Goal: Task Accomplishment & Management: Use online tool/utility

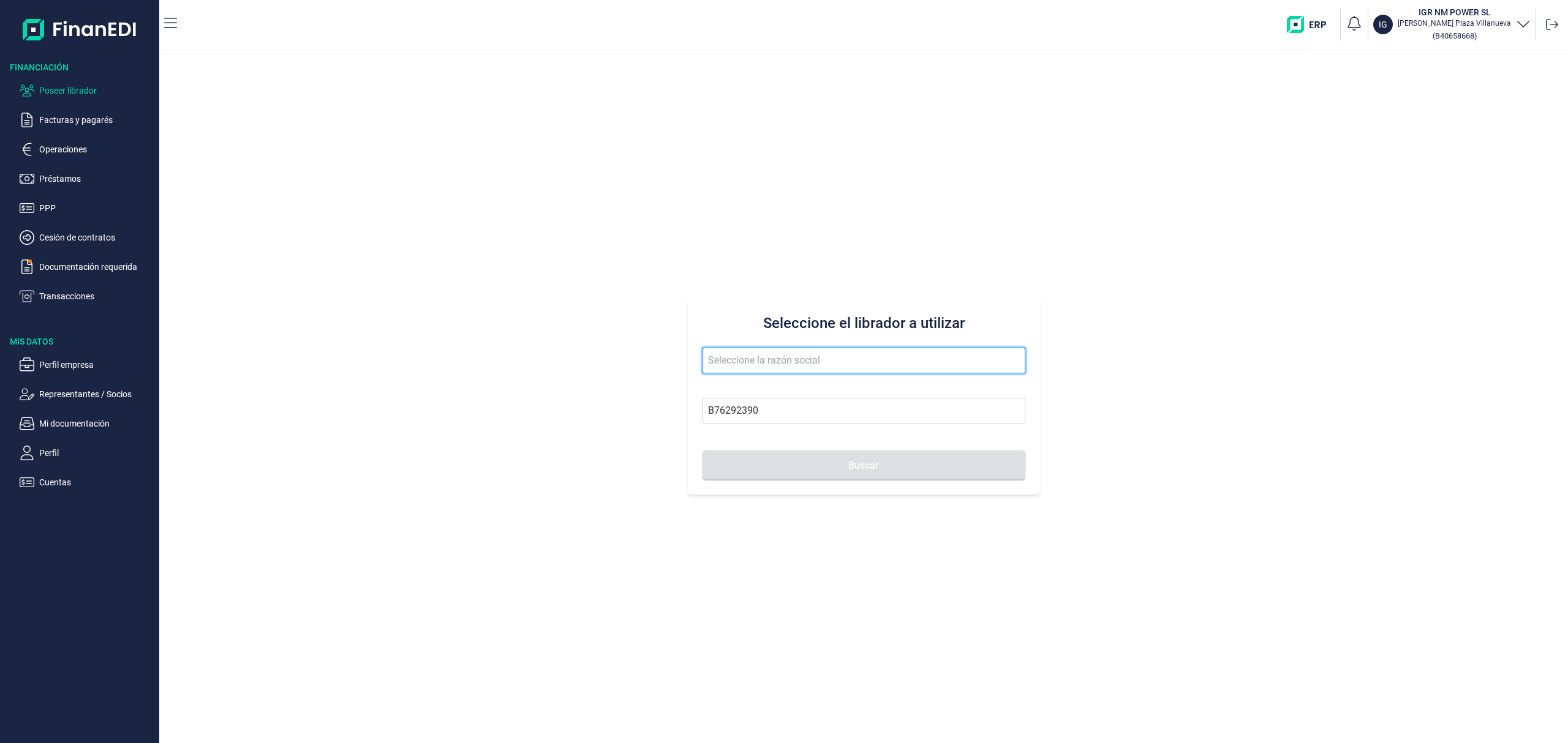
click at [730, 361] on input "text" at bounding box center [864, 360] width 323 height 26
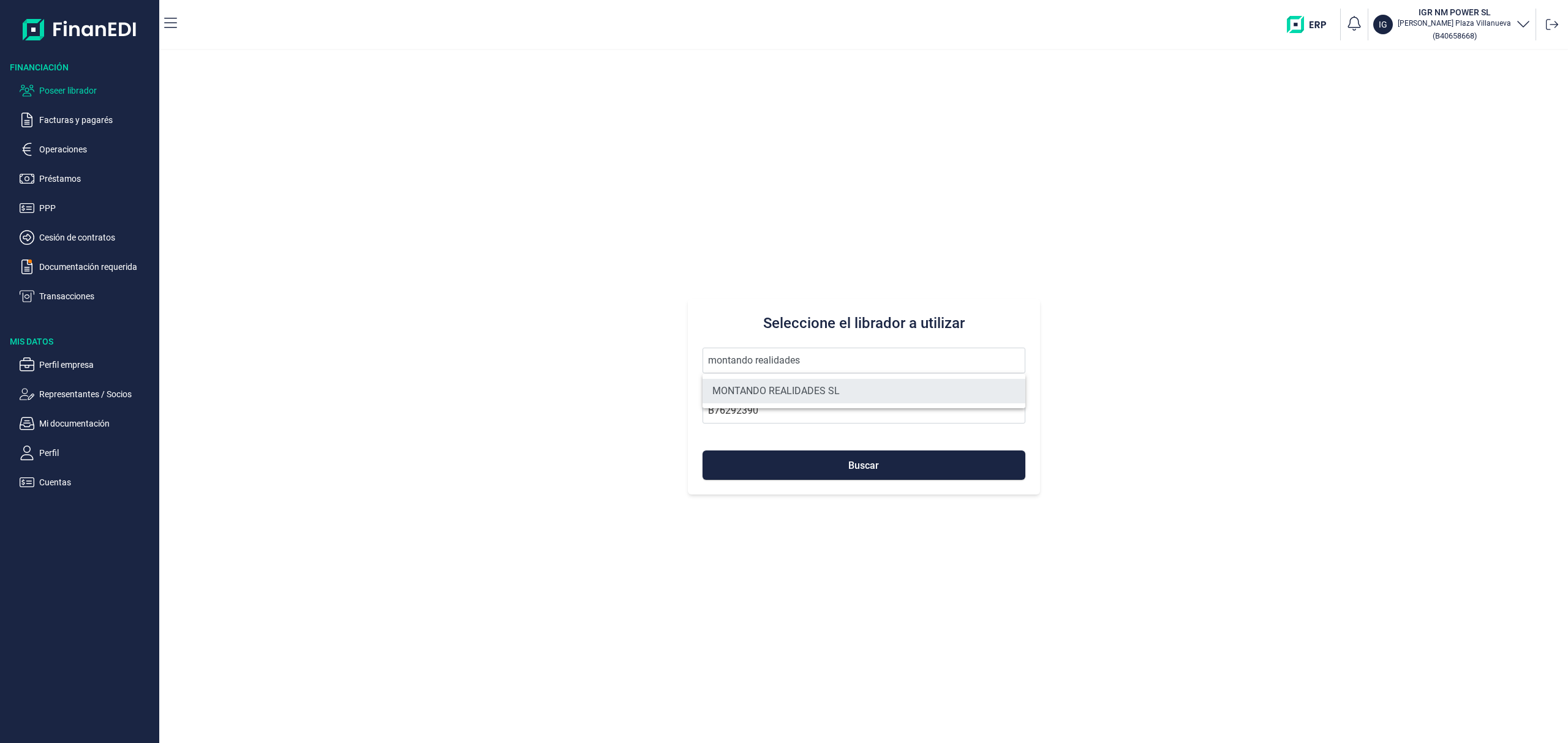
click at [782, 398] on li "MONTANDO REALIDADES SL" at bounding box center [864, 391] width 323 height 25
type input "MONTANDO REALIDADES SL"
type input "B16391286"
click at [787, 450] on button "Buscar" at bounding box center [864, 464] width 323 height 29
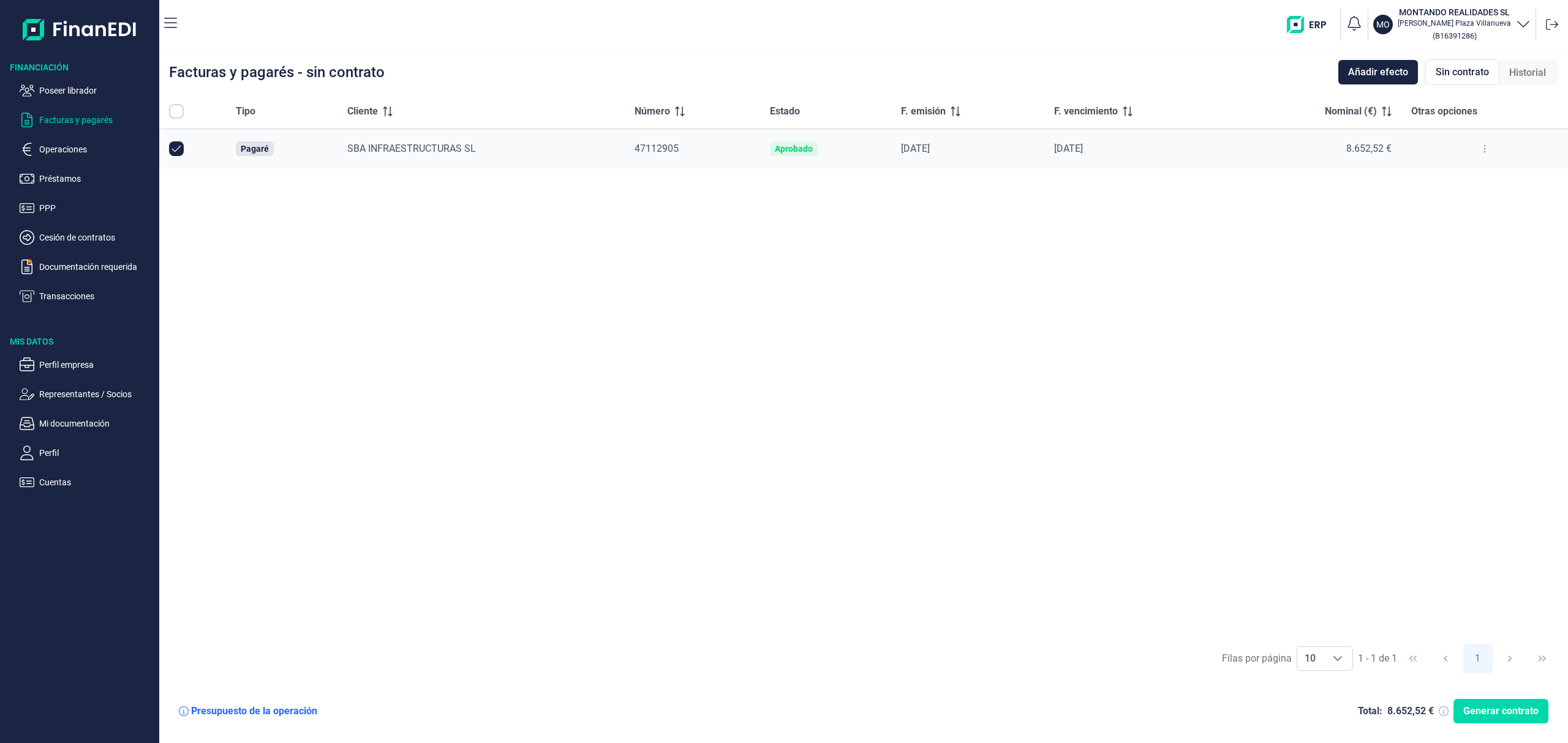
checkbox input "true"
click at [1488, 707] on span "Generar contrato" at bounding box center [1500, 711] width 75 height 15
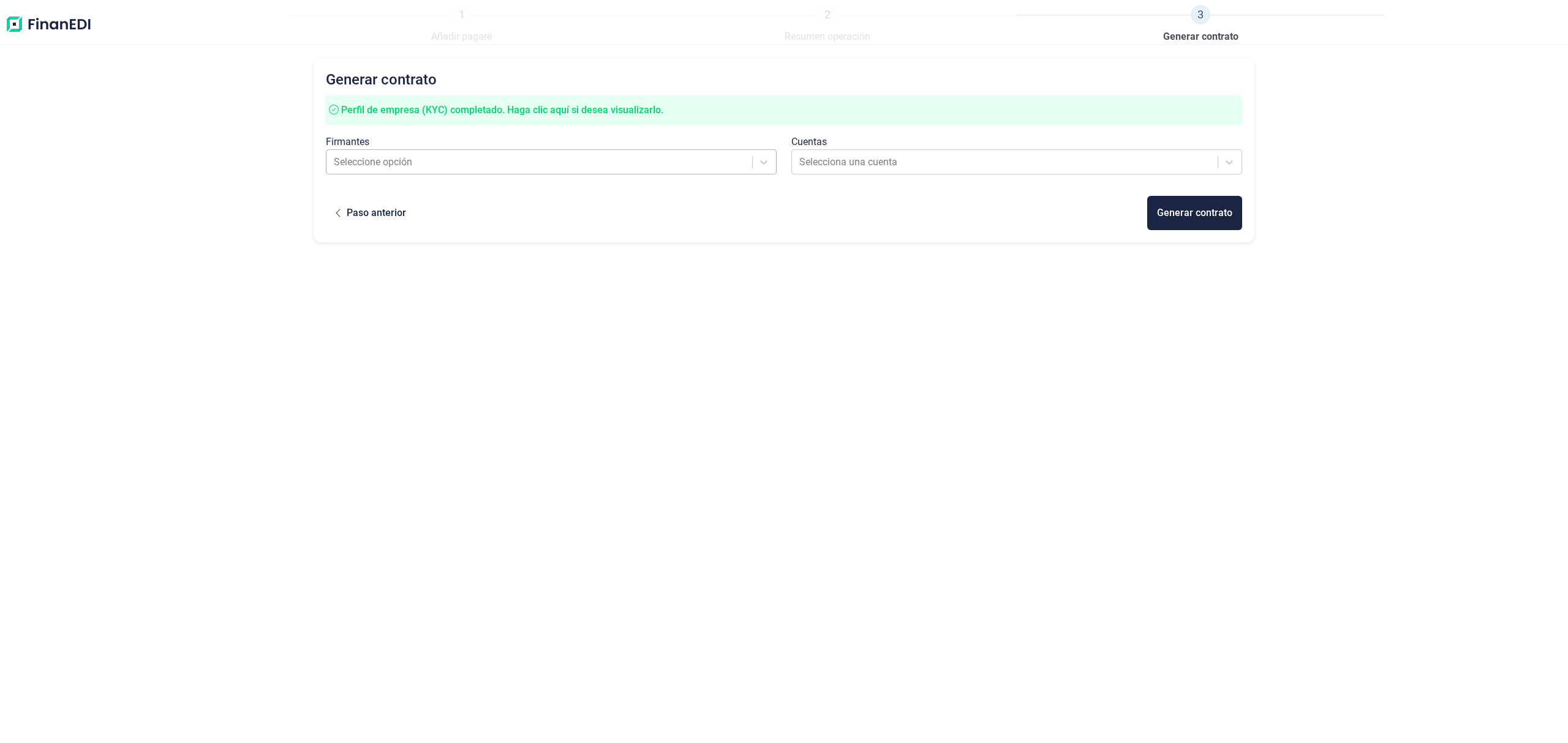
click at [405, 155] on div at bounding box center [540, 161] width 412 height 17
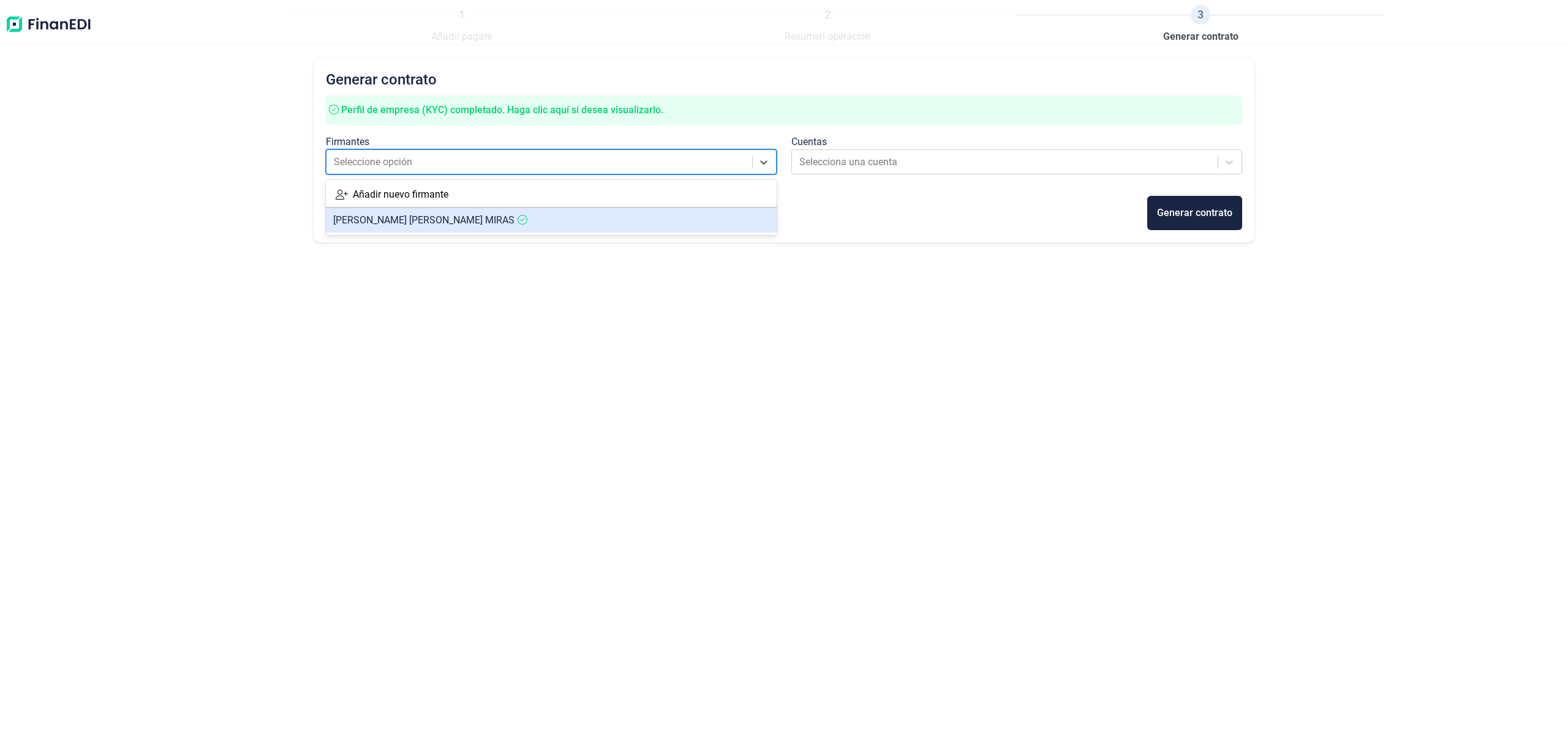
drag, startPoint x: 415, startPoint y: 216, endPoint x: 793, endPoint y: 189, distance: 379.0
click at [416, 216] on span "[PERSON_NAME] [PERSON_NAME] MIRAS" at bounding box center [424, 219] width 182 height 11
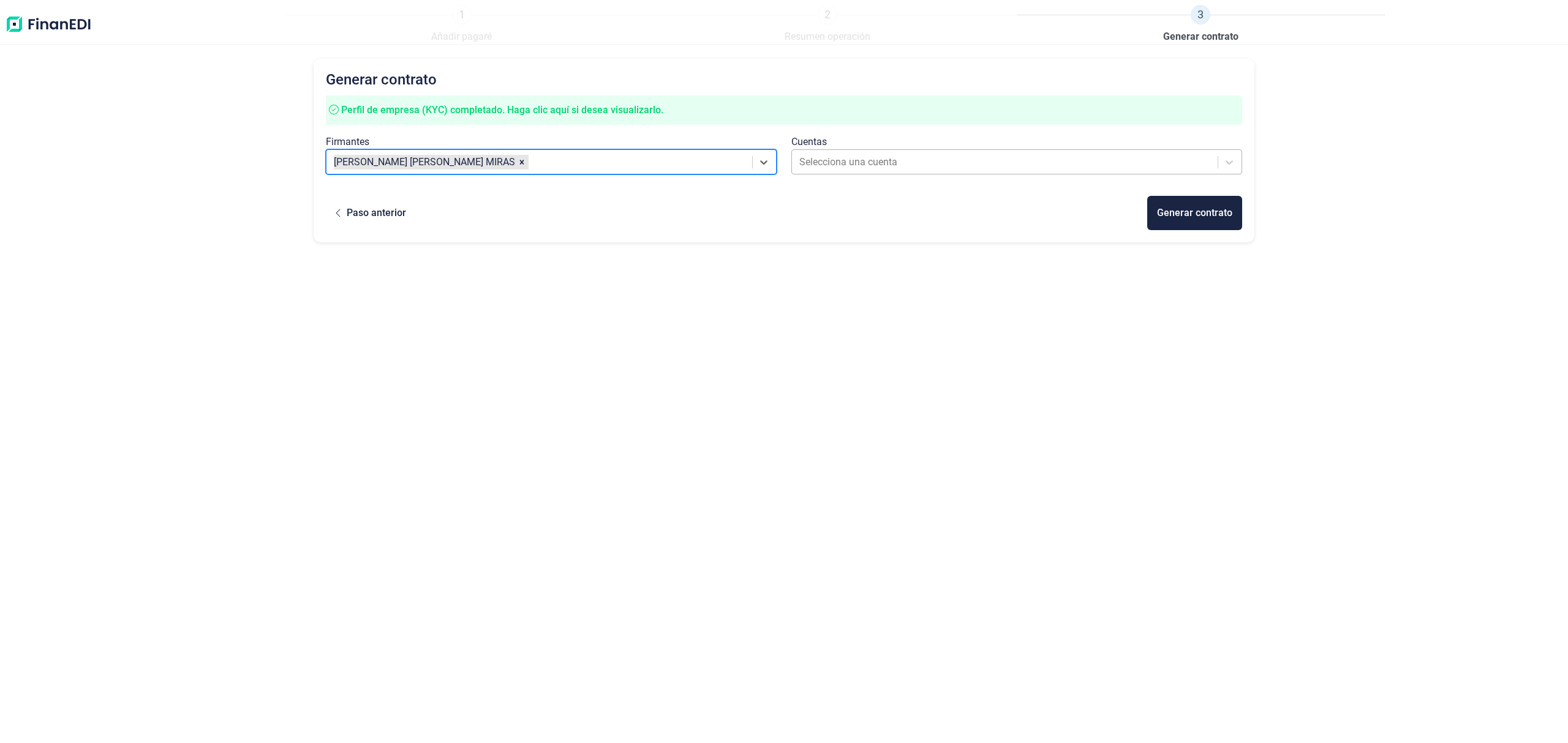
click at [852, 160] on div at bounding box center [1006, 161] width 412 height 17
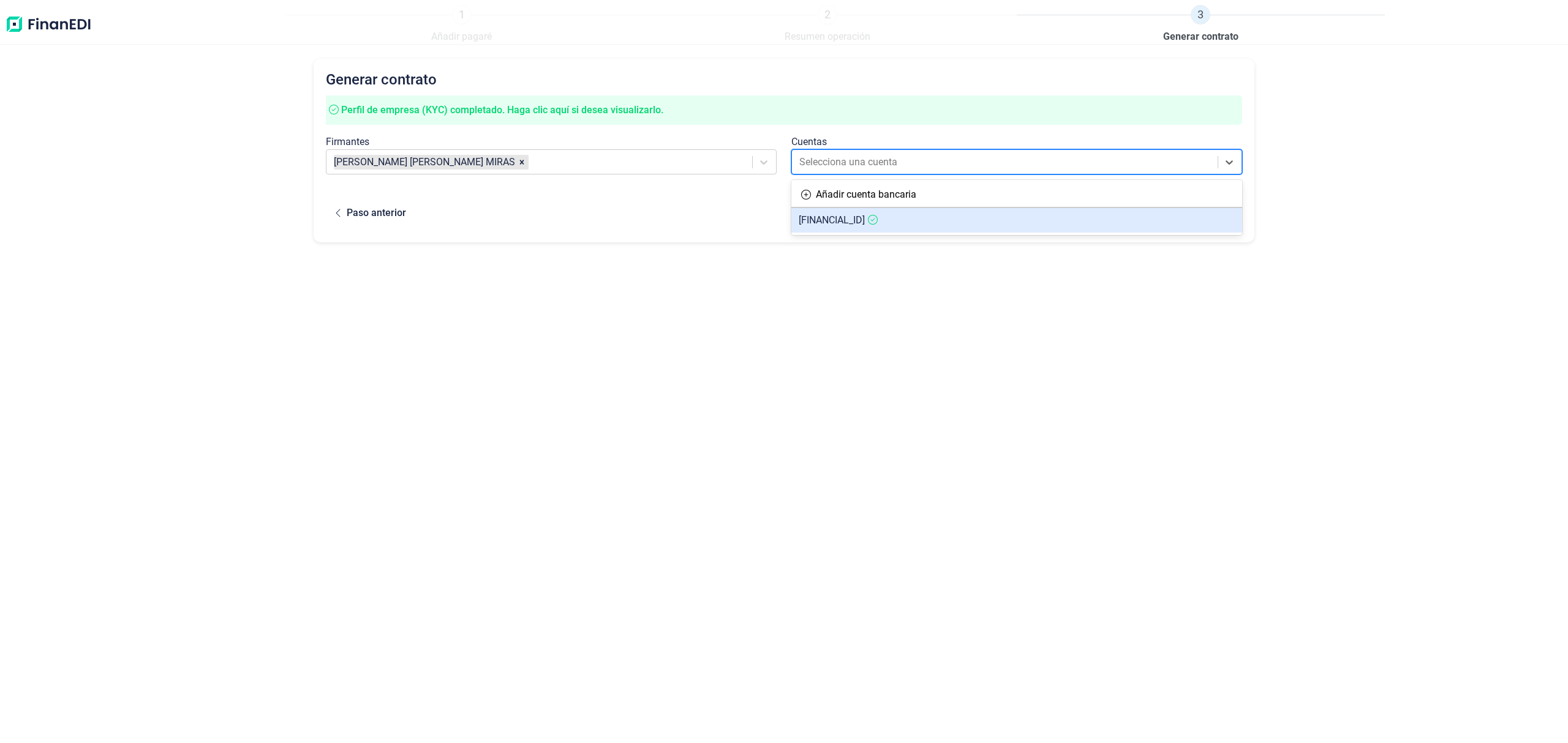
click at [861, 214] on span "[FINANCIAL_ID]" at bounding box center [831, 219] width 66 height 11
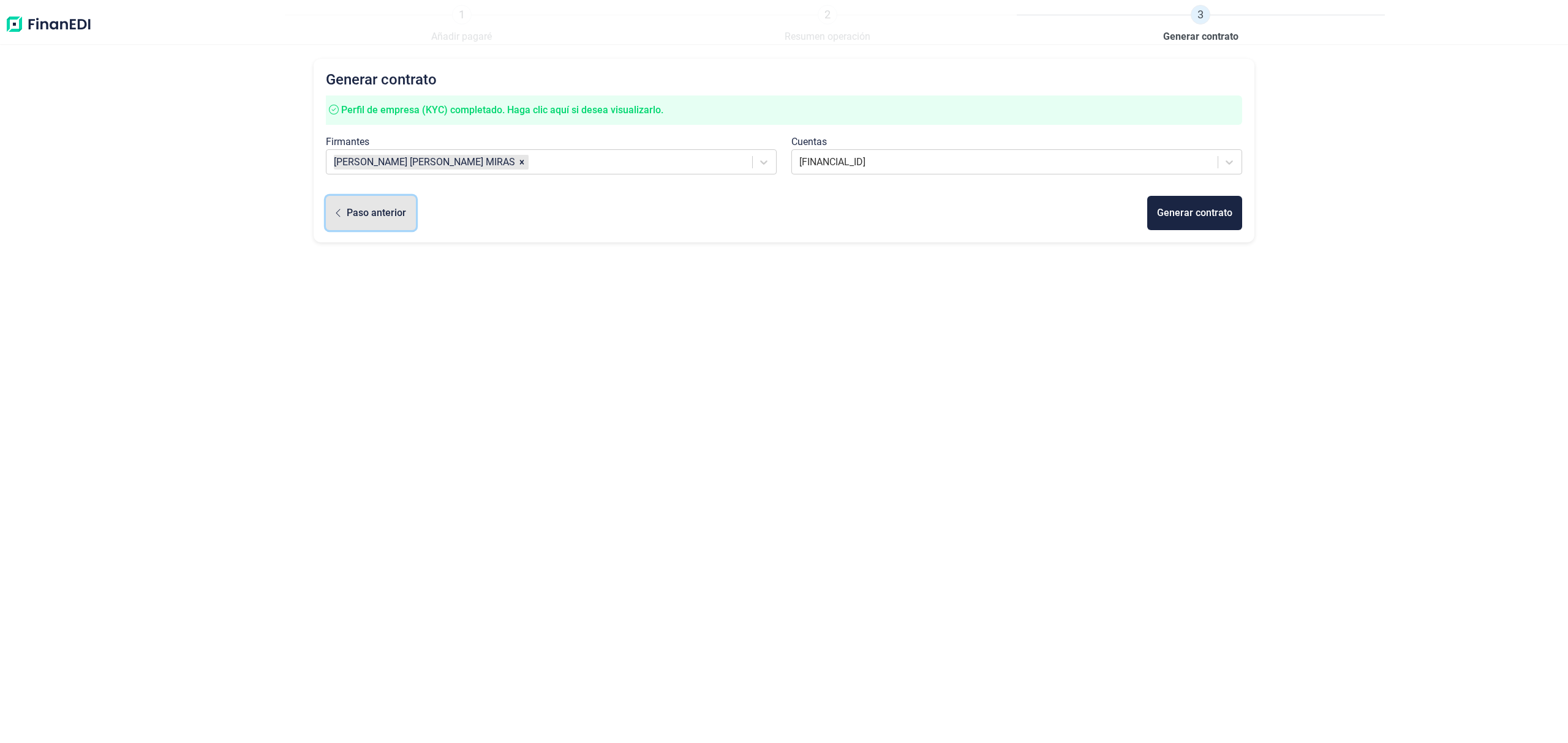
click at [386, 212] on div "Paso anterior" at bounding box center [375, 212] width 59 height 15
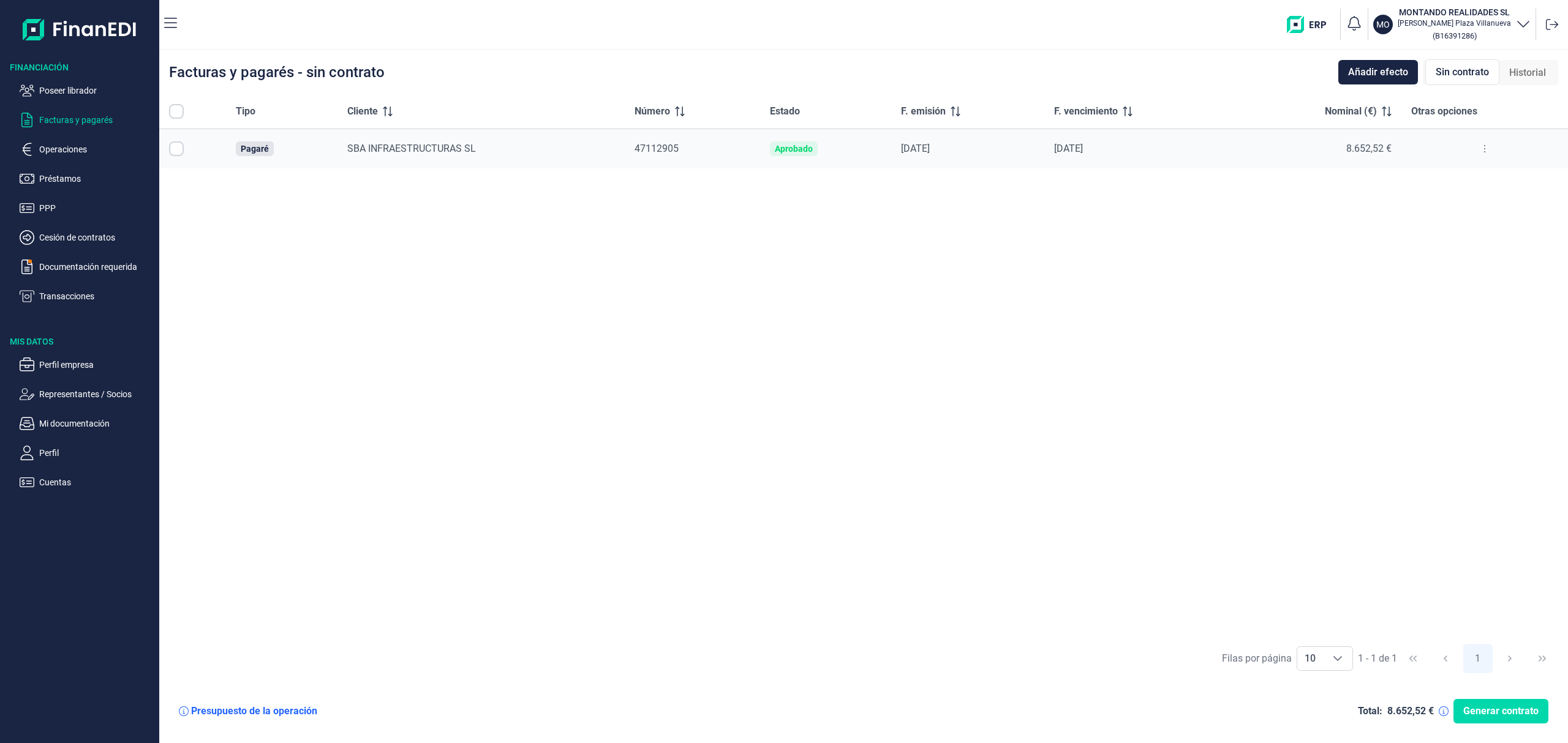
checkbox input "true"
click at [626, 427] on div "Tipo Cliente Número Estado F. emisión F. vencimiento Nominal (€) Otras opciones…" at bounding box center [864, 366] width 1408 height 543
click at [1515, 716] on span "Generar contrato" at bounding box center [1500, 711] width 75 height 15
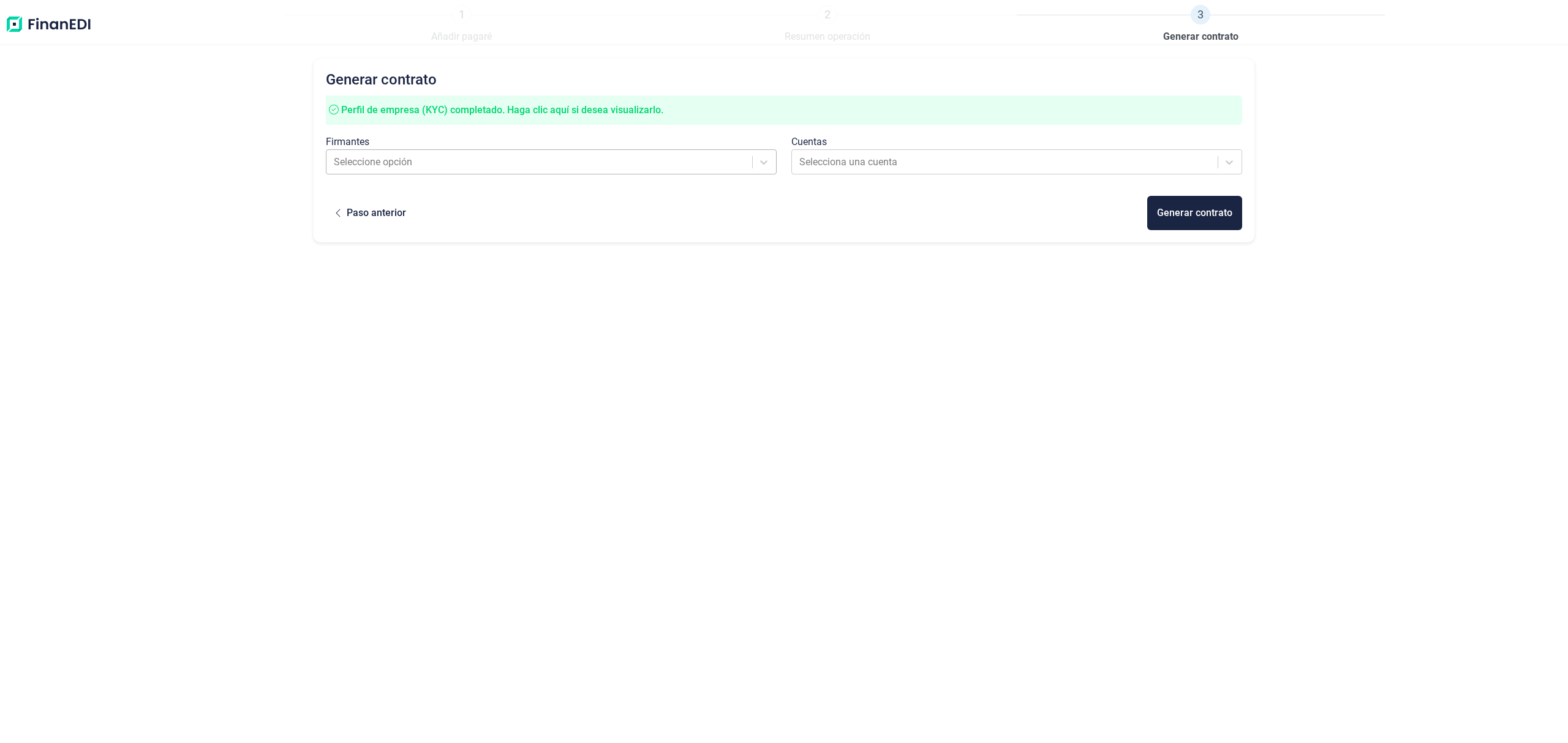
click at [600, 167] on div at bounding box center [540, 161] width 412 height 17
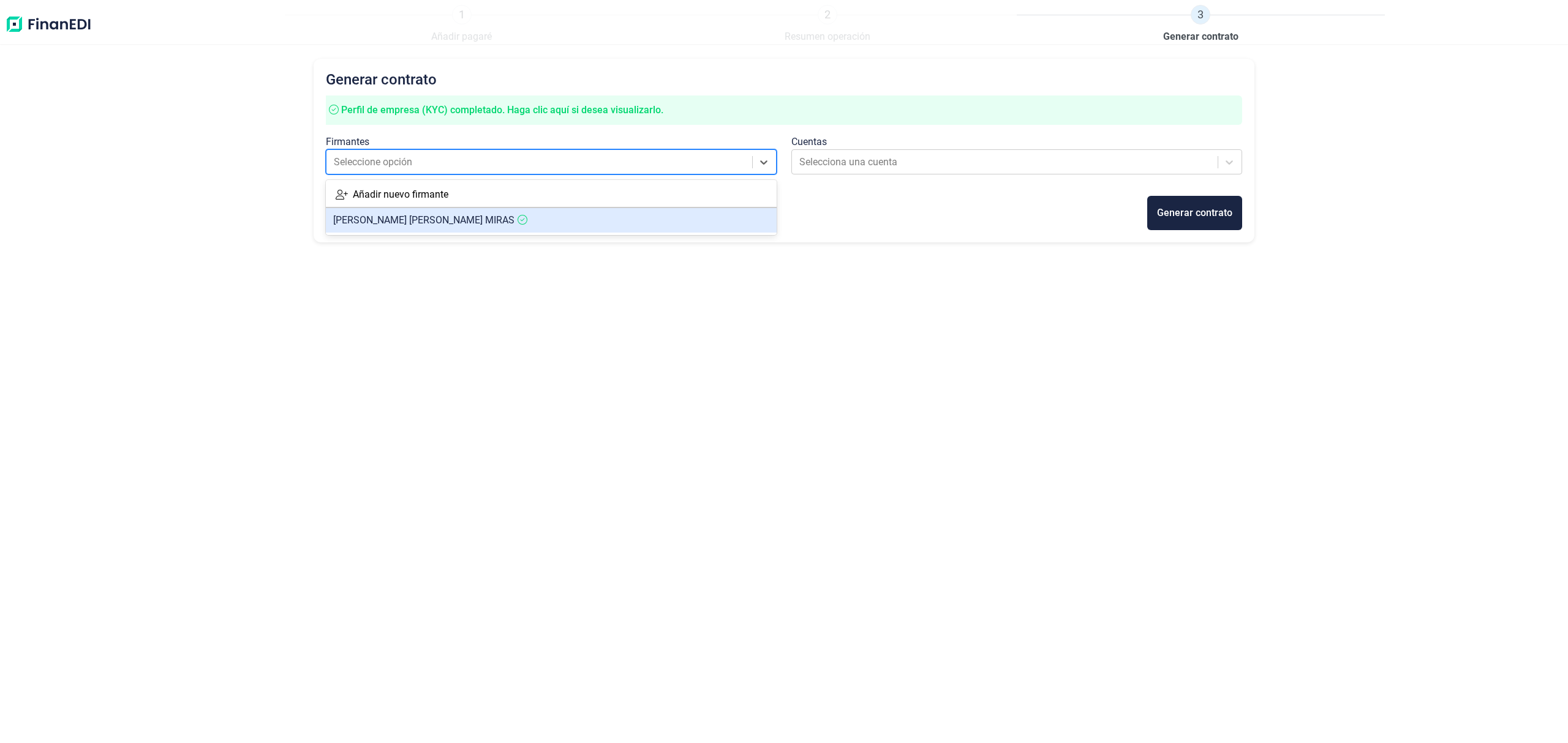
click at [543, 213] on article "[PERSON_NAME] [PERSON_NAME] MIRAS" at bounding box center [551, 220] width 450 height 25
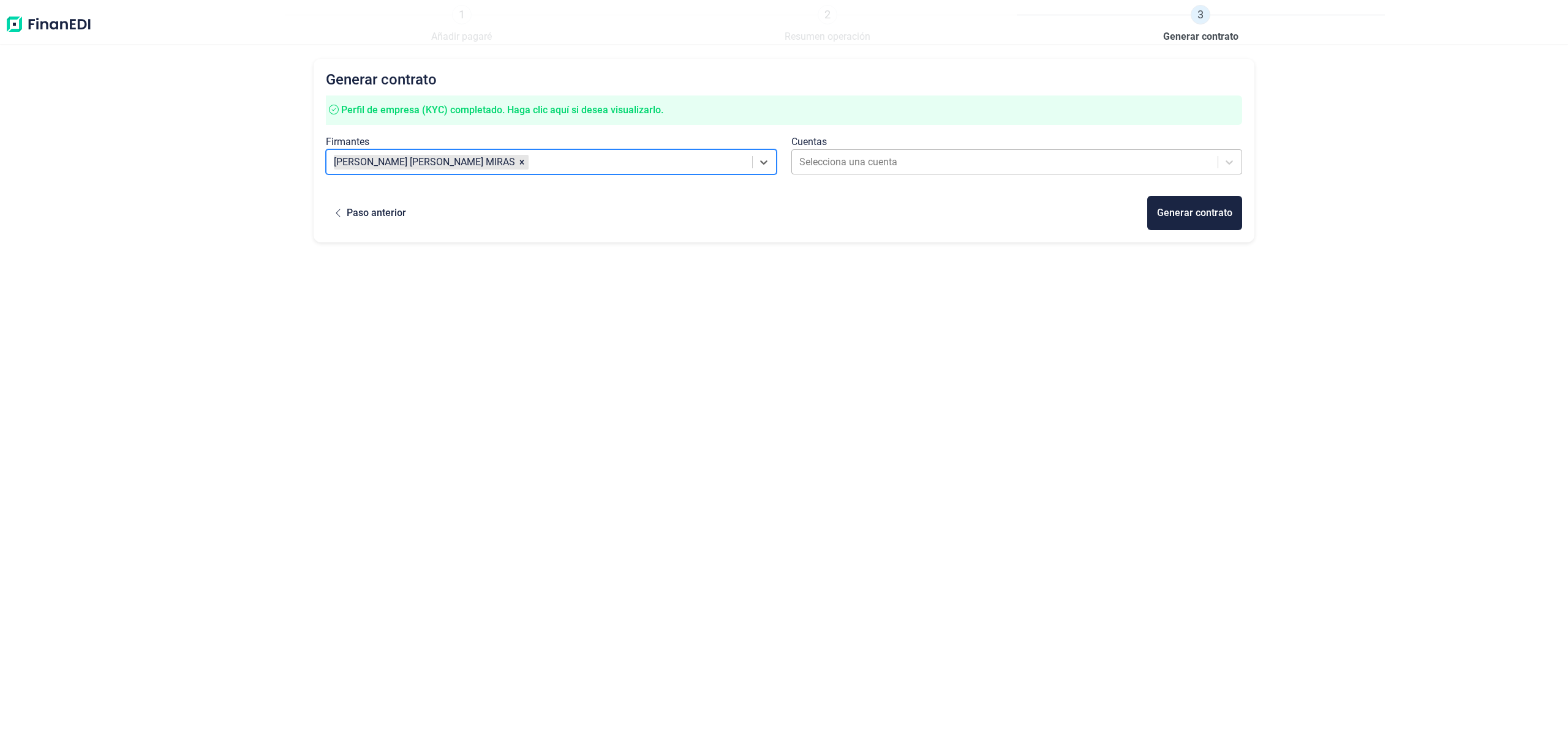
click at [908, 155] on div at bounding box center [1006, 161] width 412 height 17
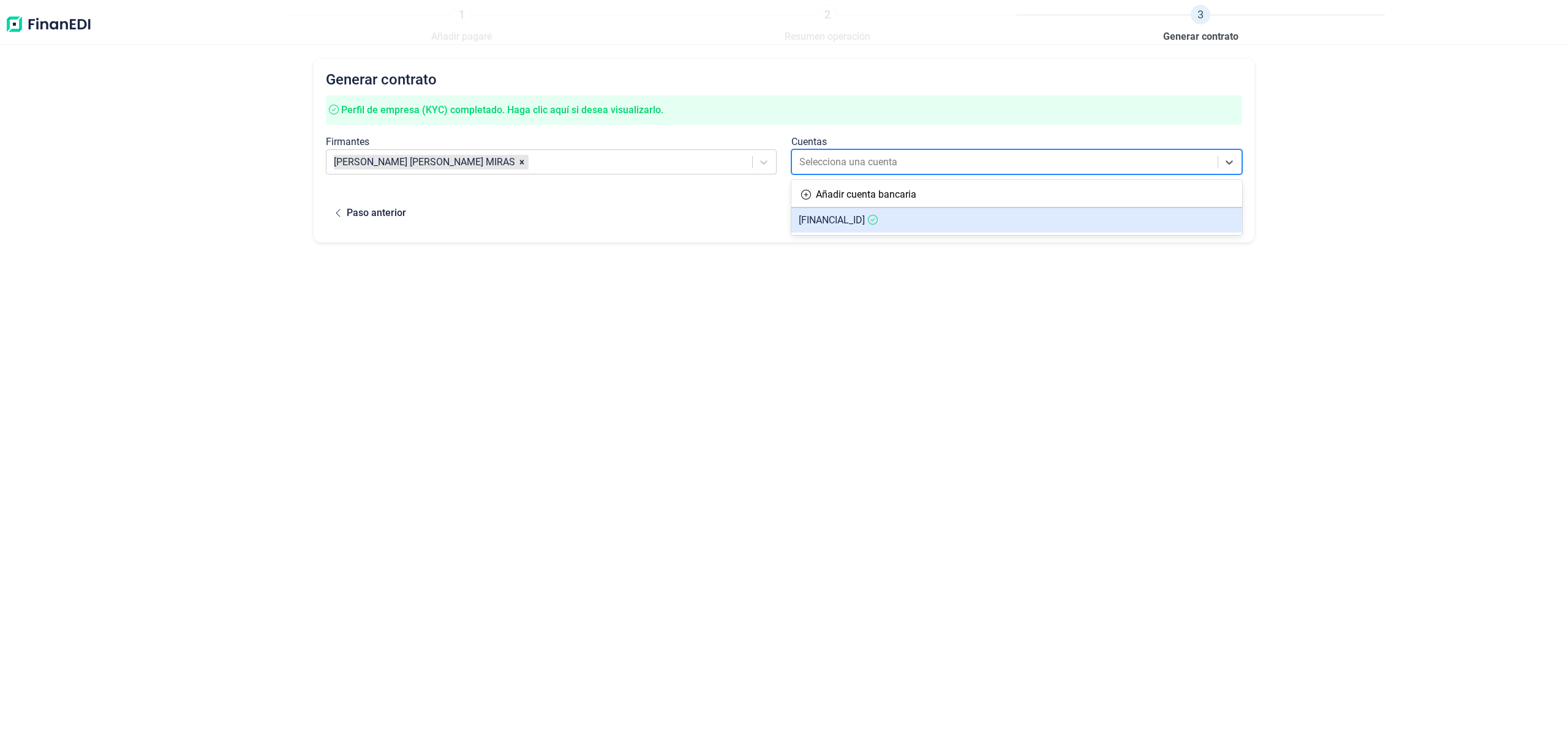
click at [919, 213] on article "[FINANCIAL_ID]" at bounding box center [1016, 220] width 450 height 25
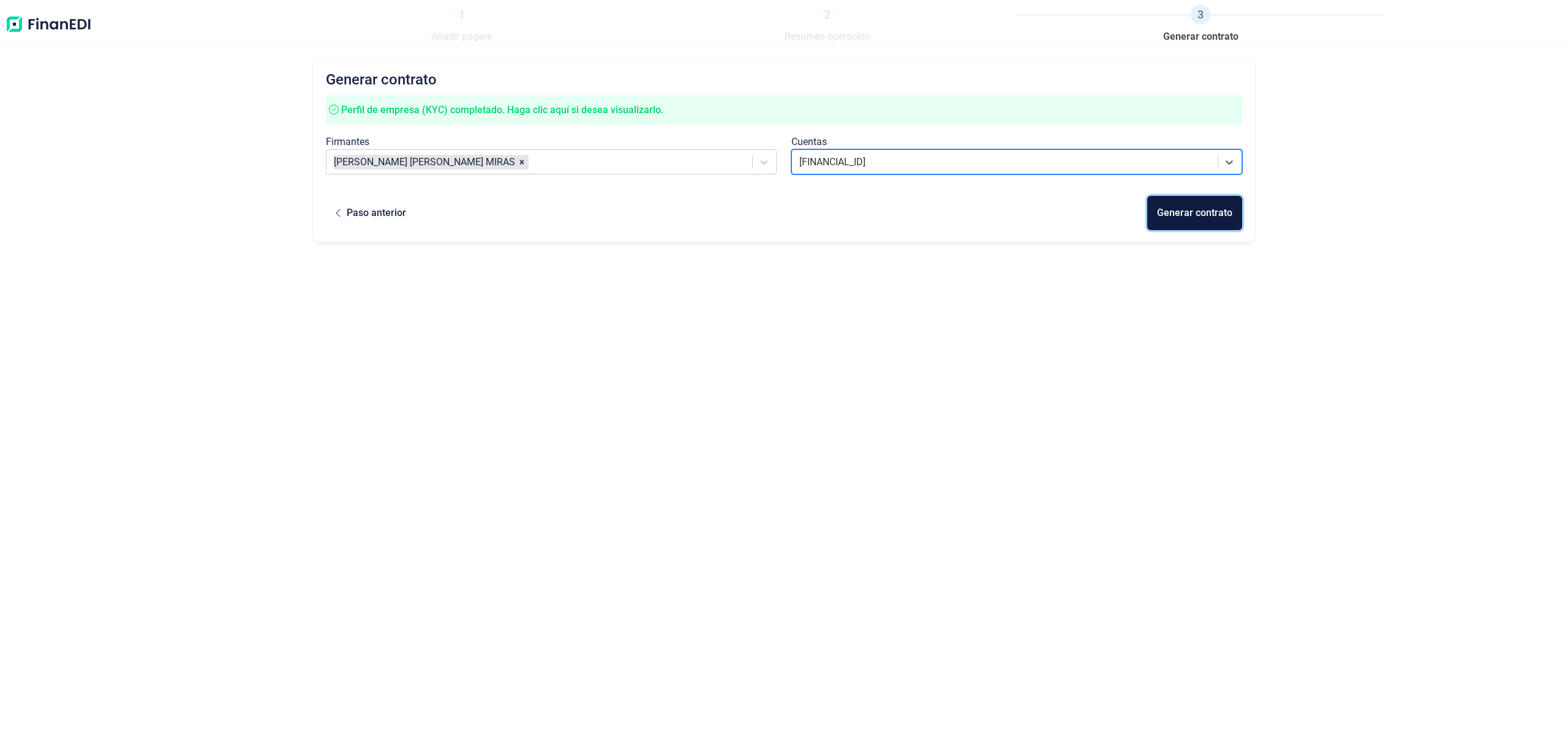
click at [1188, 212] on div "Generar contrato" at bounding box center [1193, 212] width 75 height 15
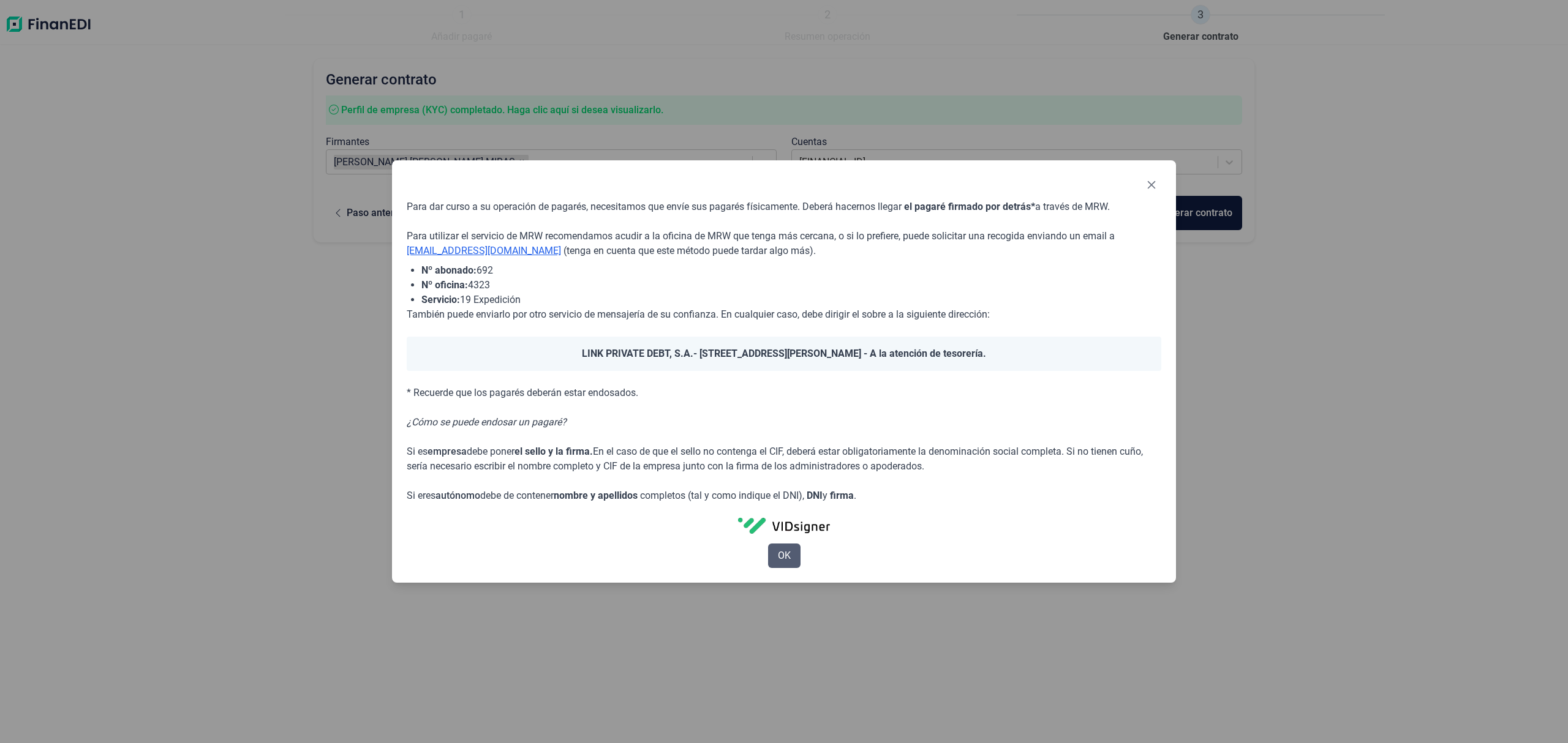
click at [790, 554] on span "OK" at bounding box center [784, 556] width 13 height 15
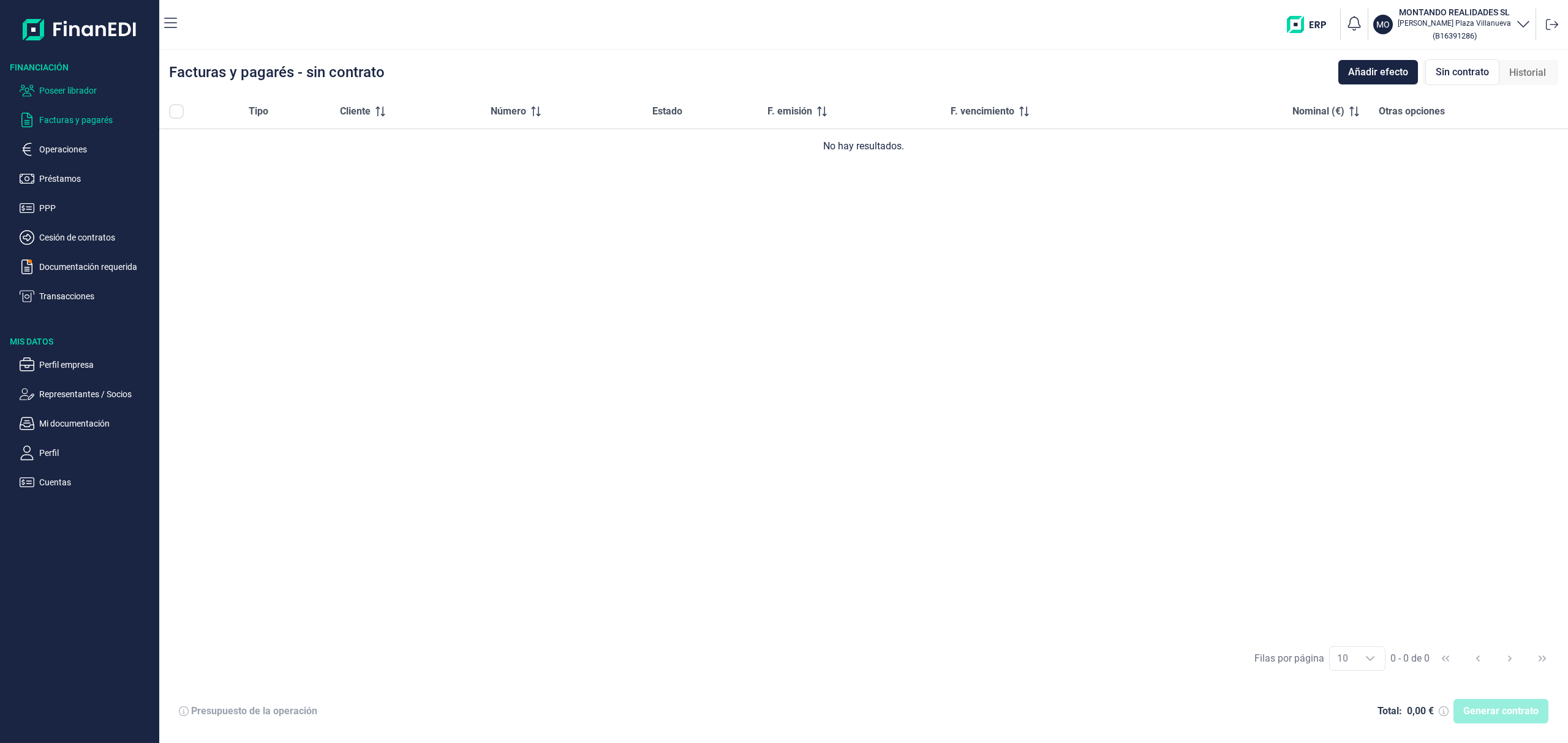
click at [110, 92] on p "Poseer librador" at bounding box center [96, 90] width 115 height 15
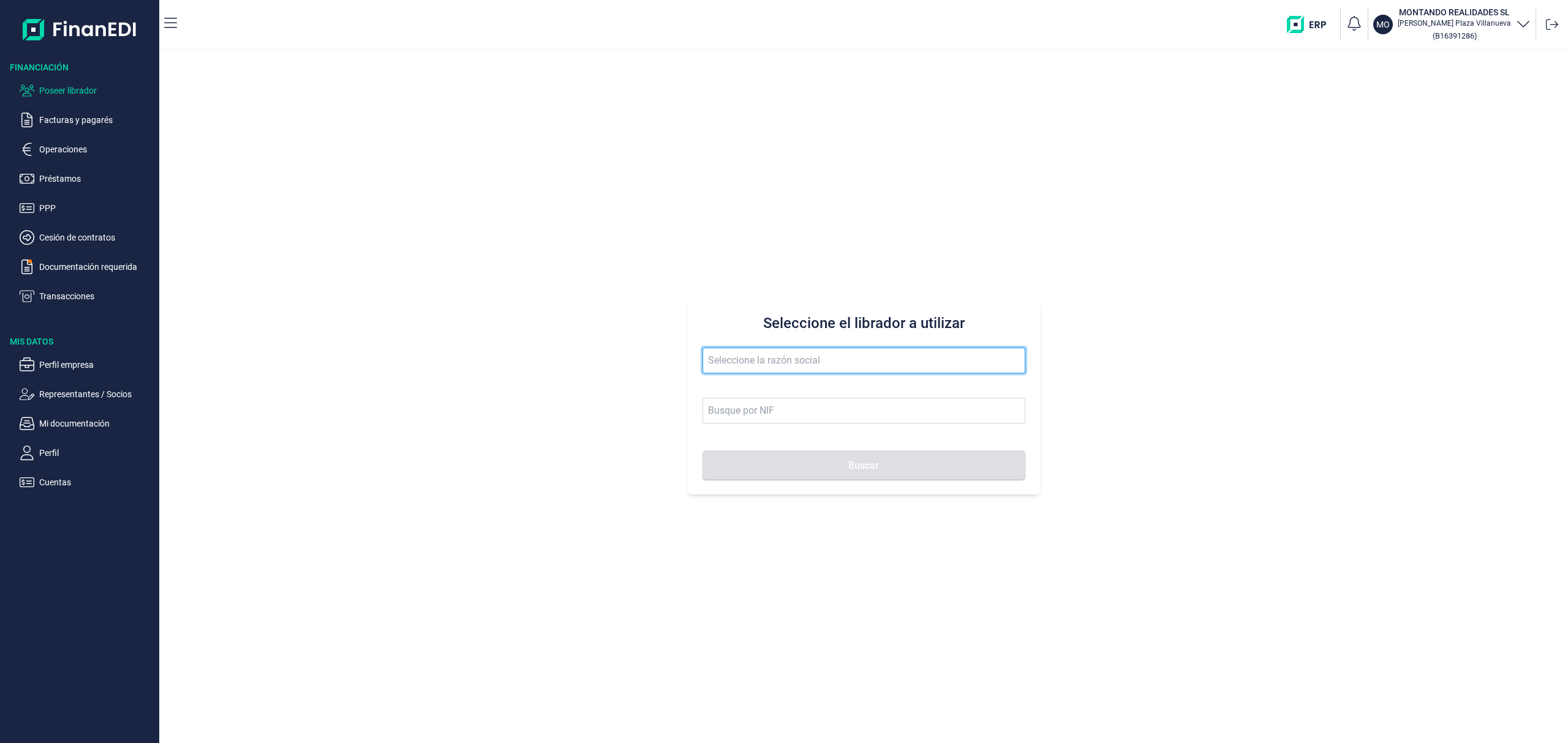
drag, startPoint x: 747, startPoint y: 356, endPoint x: 748, endPoint y: 362, distance: 6.1
click at [748, 362] on input "text" at bounding box center [864, 360] width 323 height 26
type input "itech"
